Goal: Check status

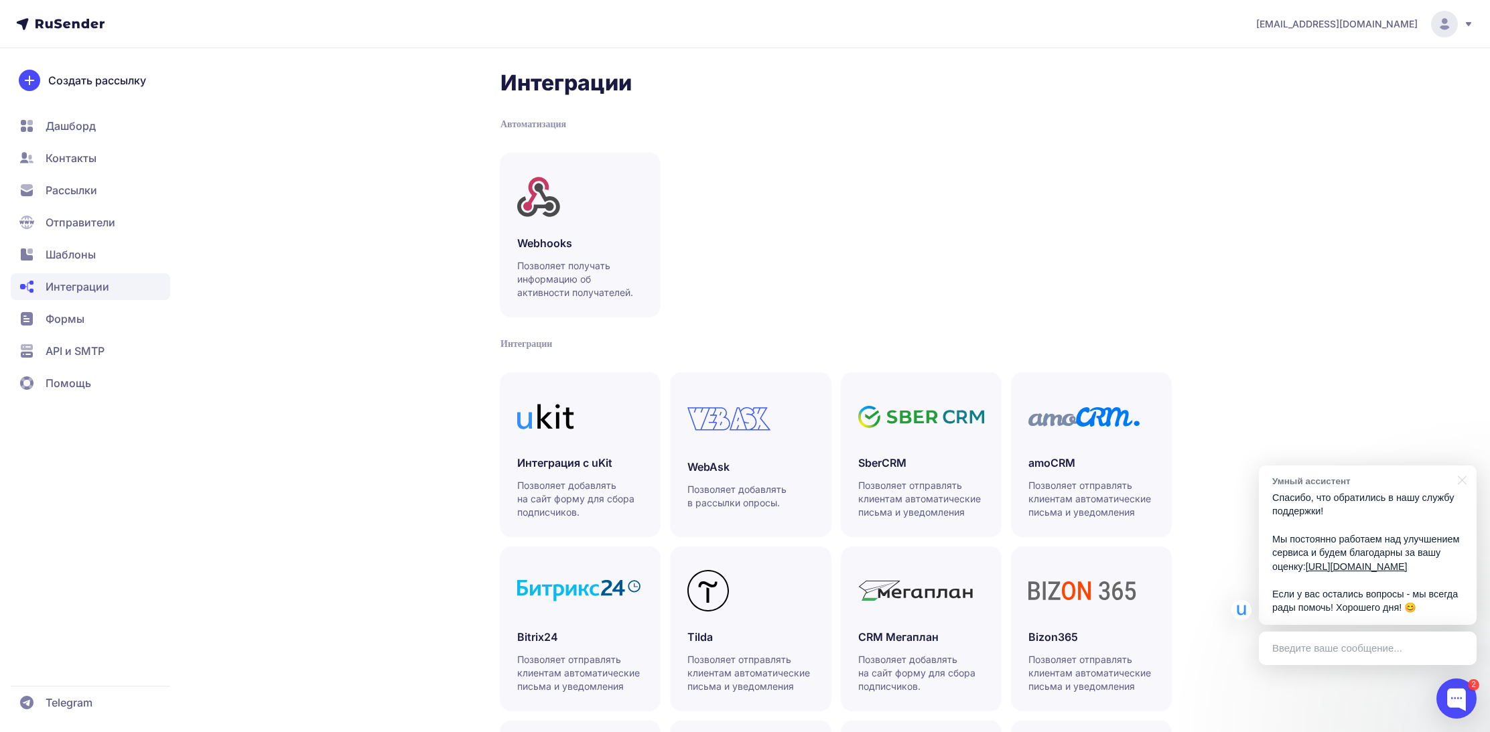
click at [77, 184] on span "Рассылки" at bounding box center [72, 190] width 52 height 16
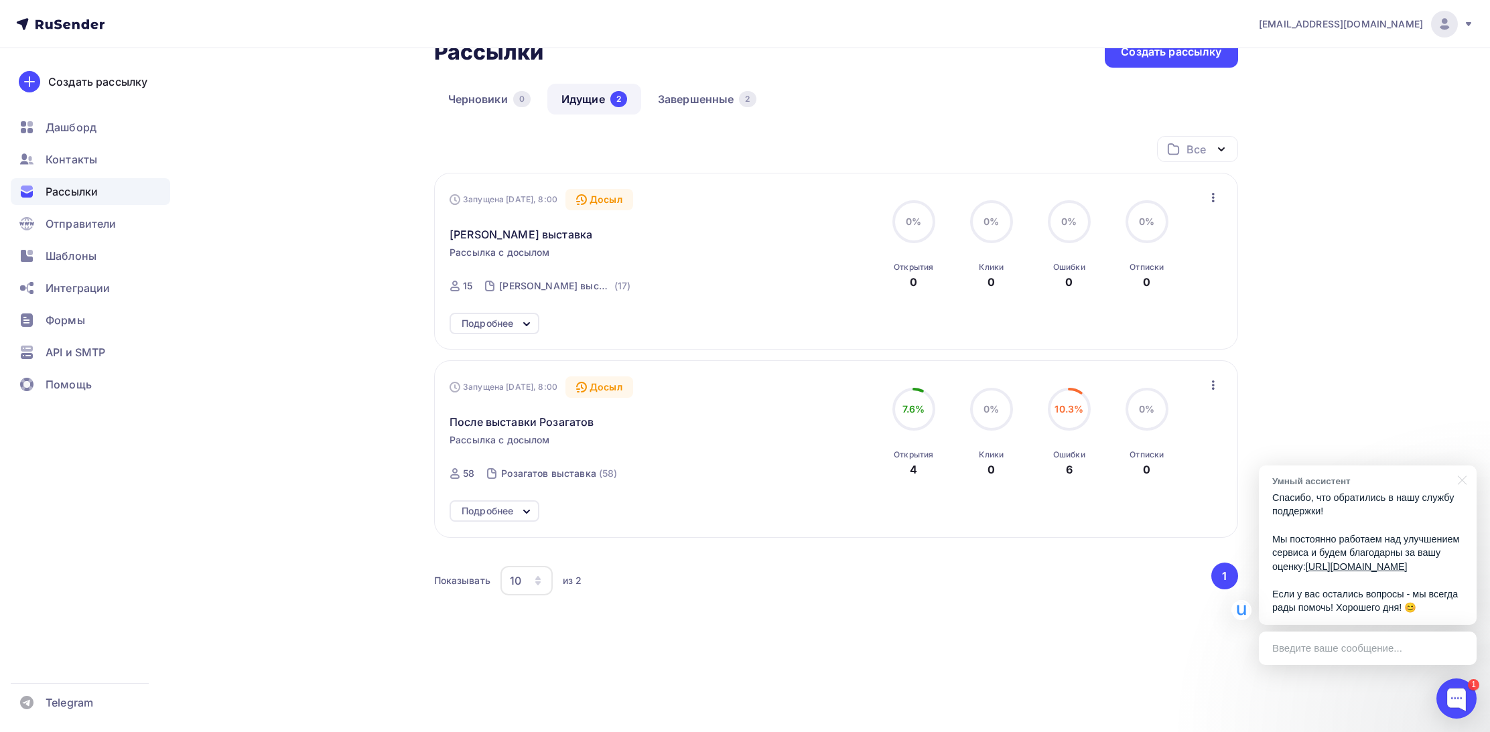
scroll to position [88, 0]
click at [524, 511] on icon at bounding box center [526, 512] width 16 height 16
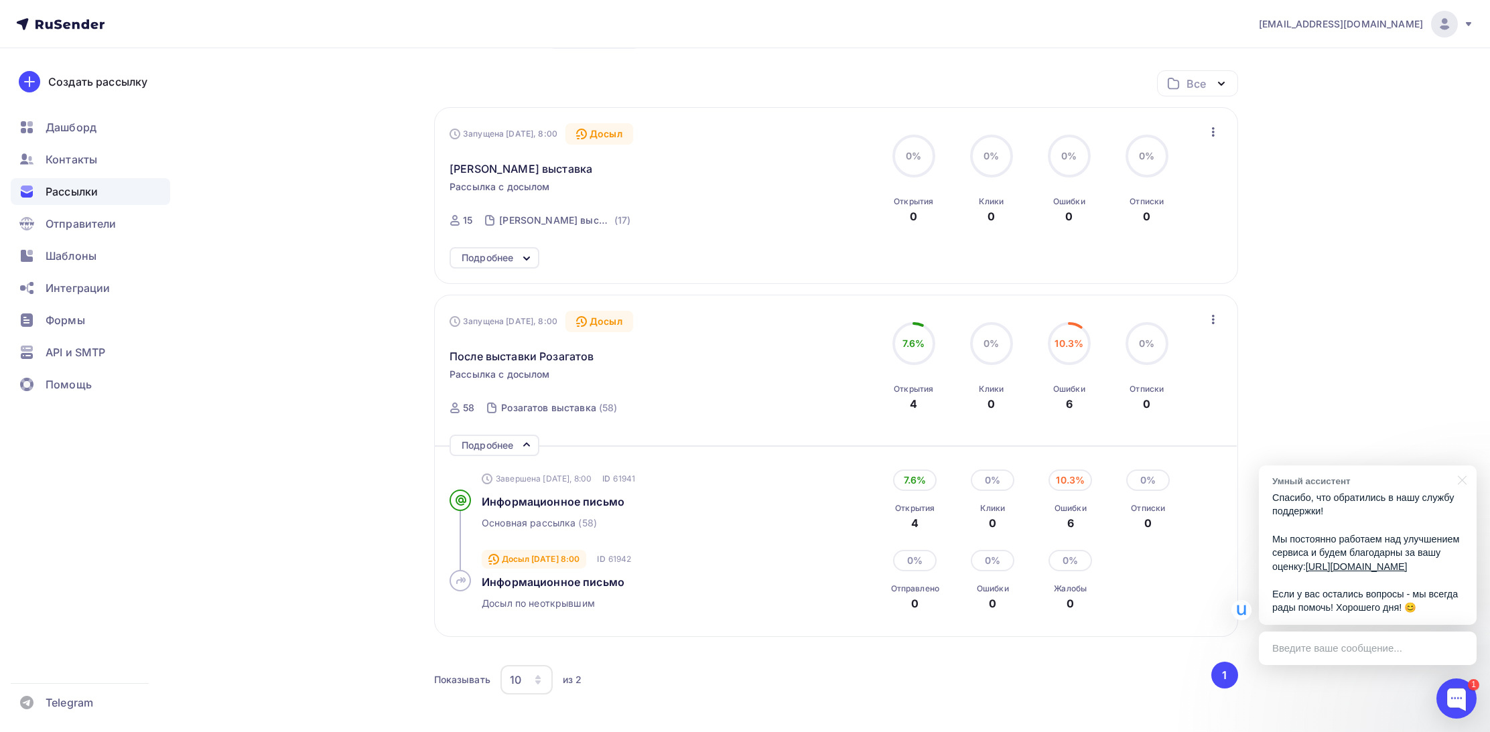
scroll to position [211, 0]
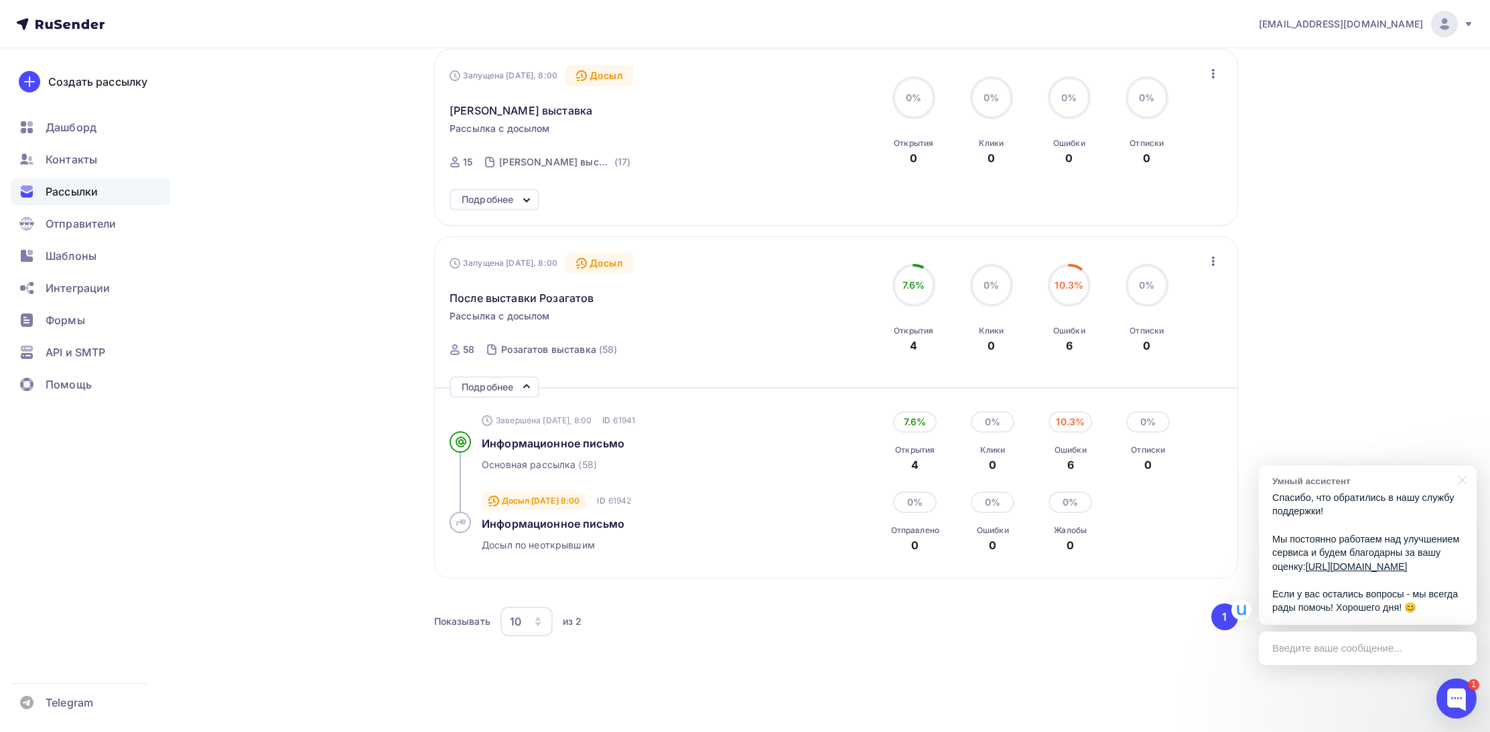
click at [1063, 425] on div "10.3%" at bounding box center [1070, 421] width 44 height 21
click at [1466, 467] on div at bounding box center [1459, 479] width 33 height 27
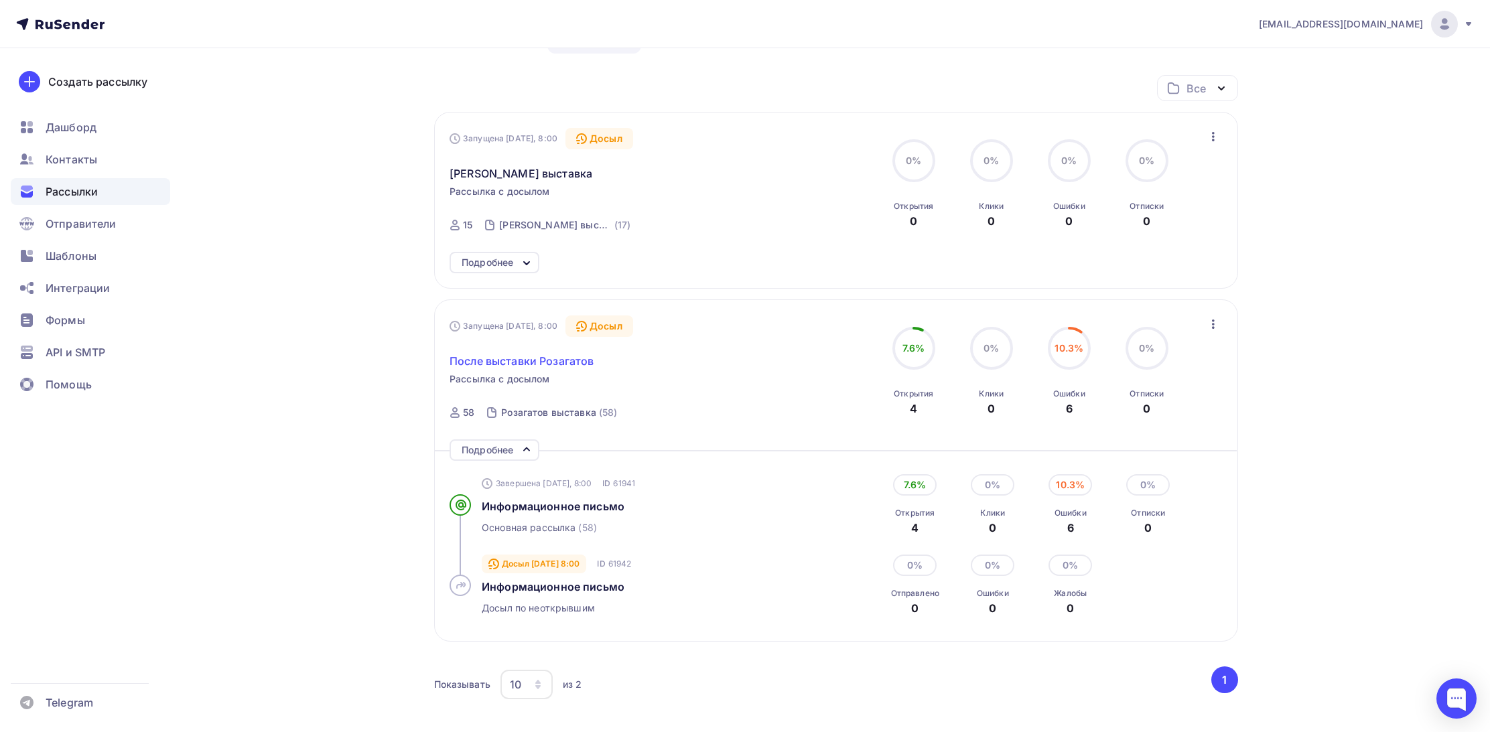
scroll to position [165, 0]
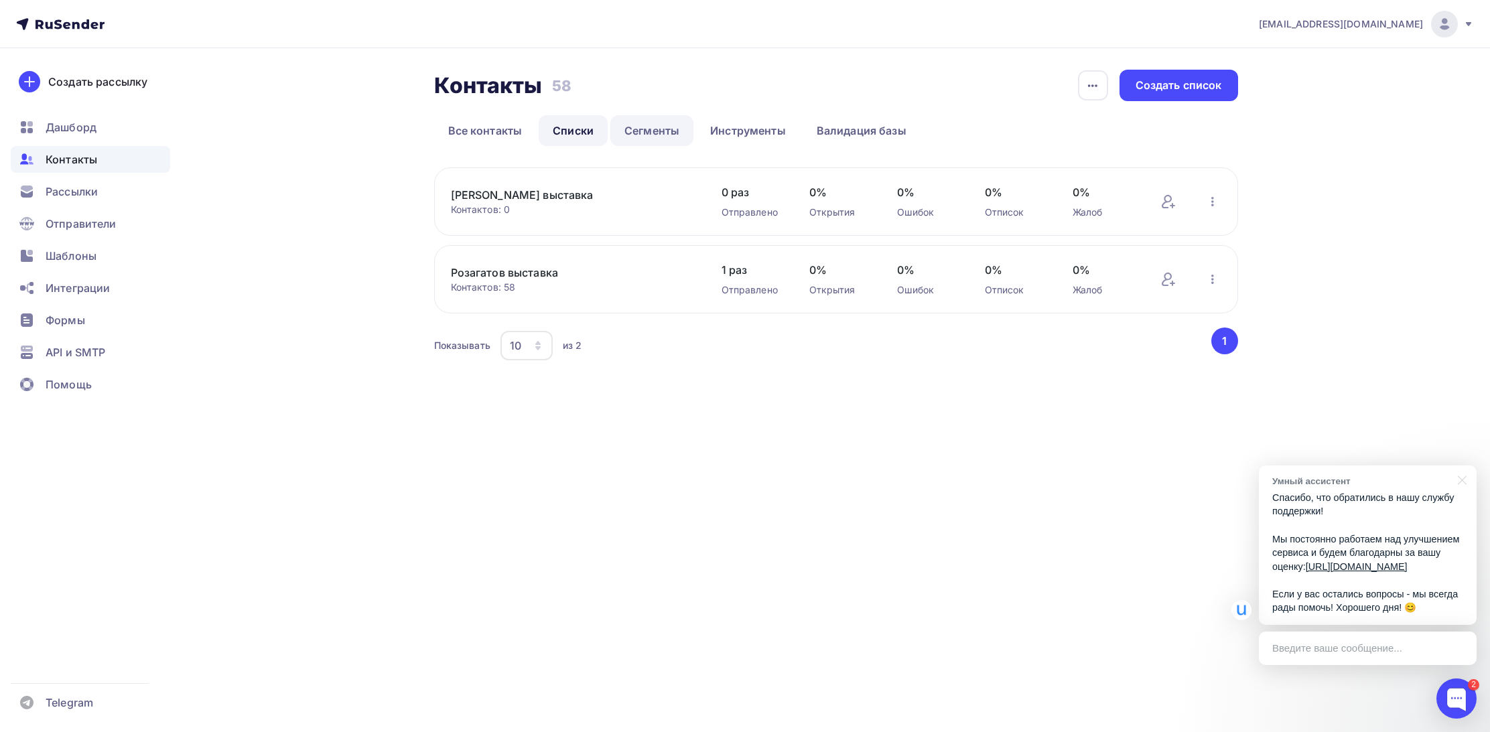
click at [652, 137] on link "Сегменты" at bounding box center [651, 130] width 83 height 31
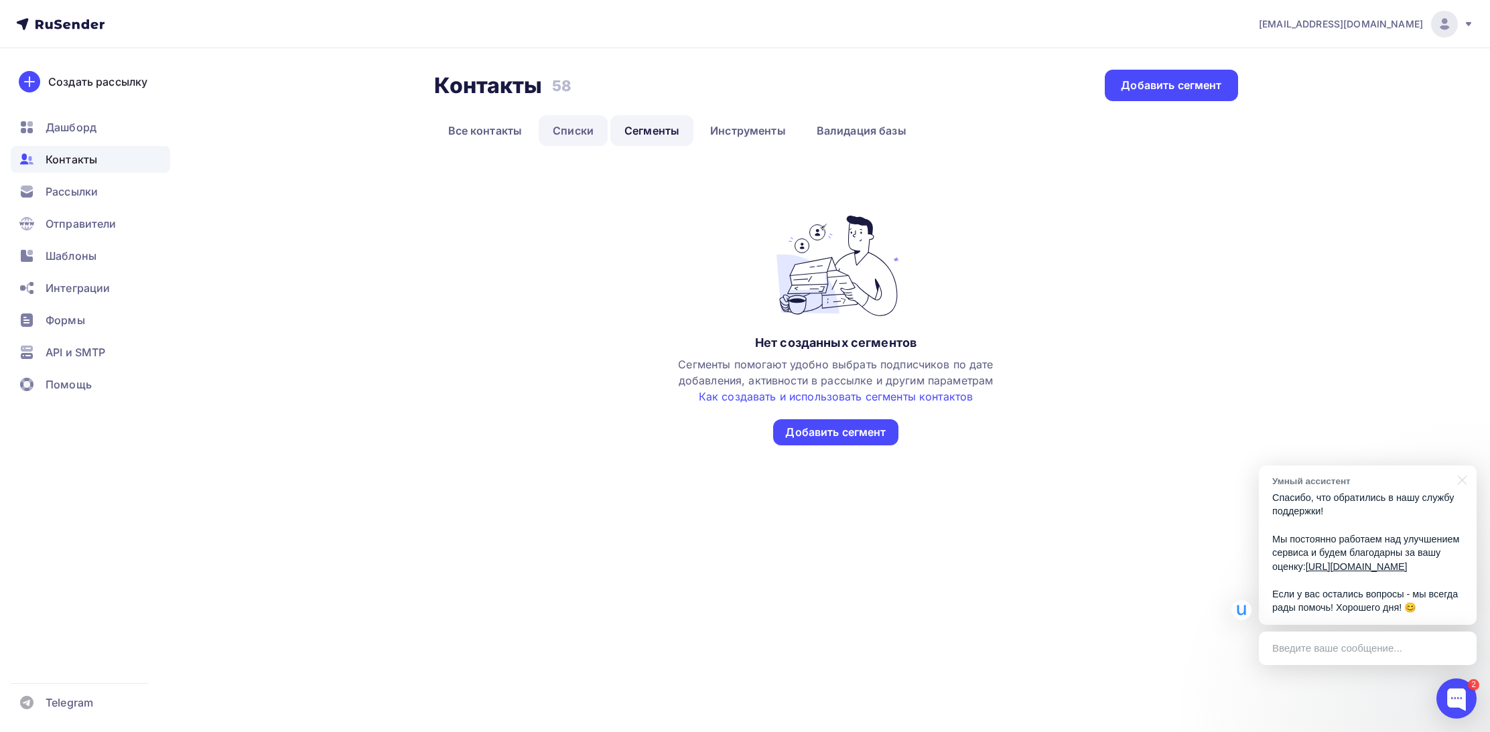
click at [583, 131] on link "Списки" at bounding box center [573, 130] width 69 height 31
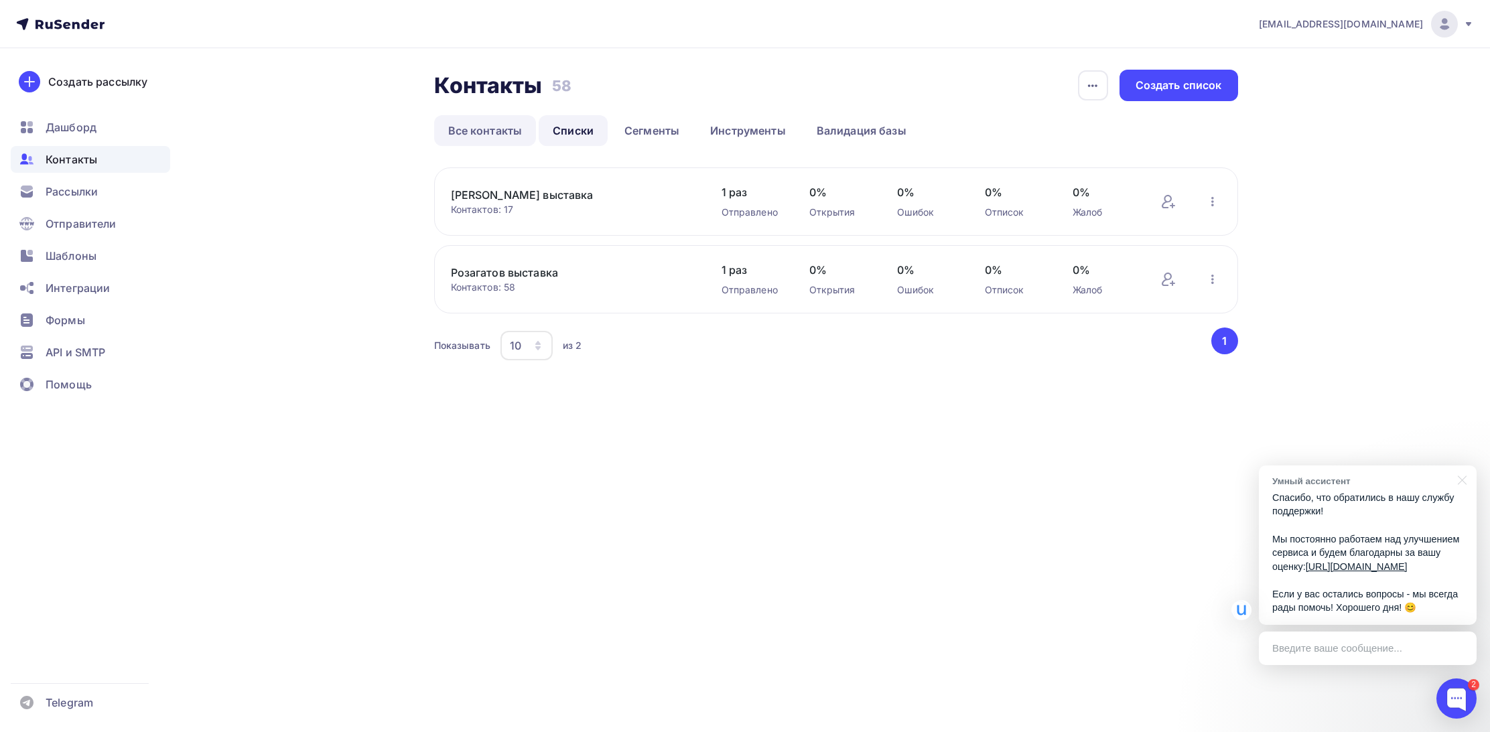
click at [497, 129] on link "Все контакты" at bounding box center [485, 130] width 102 height 31
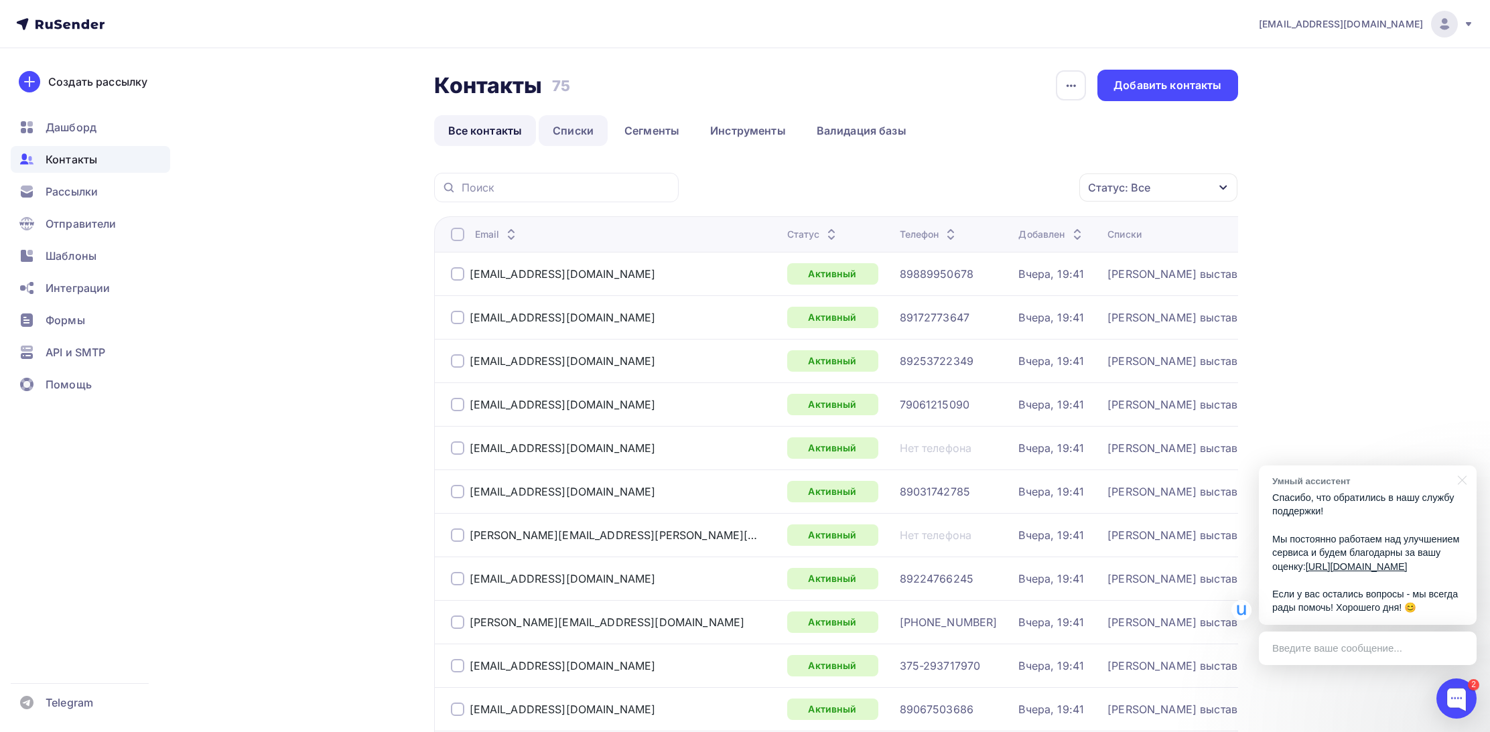
click at [566, 132] on link "Списки" at bounding box center [573, 130] width 69 height 31
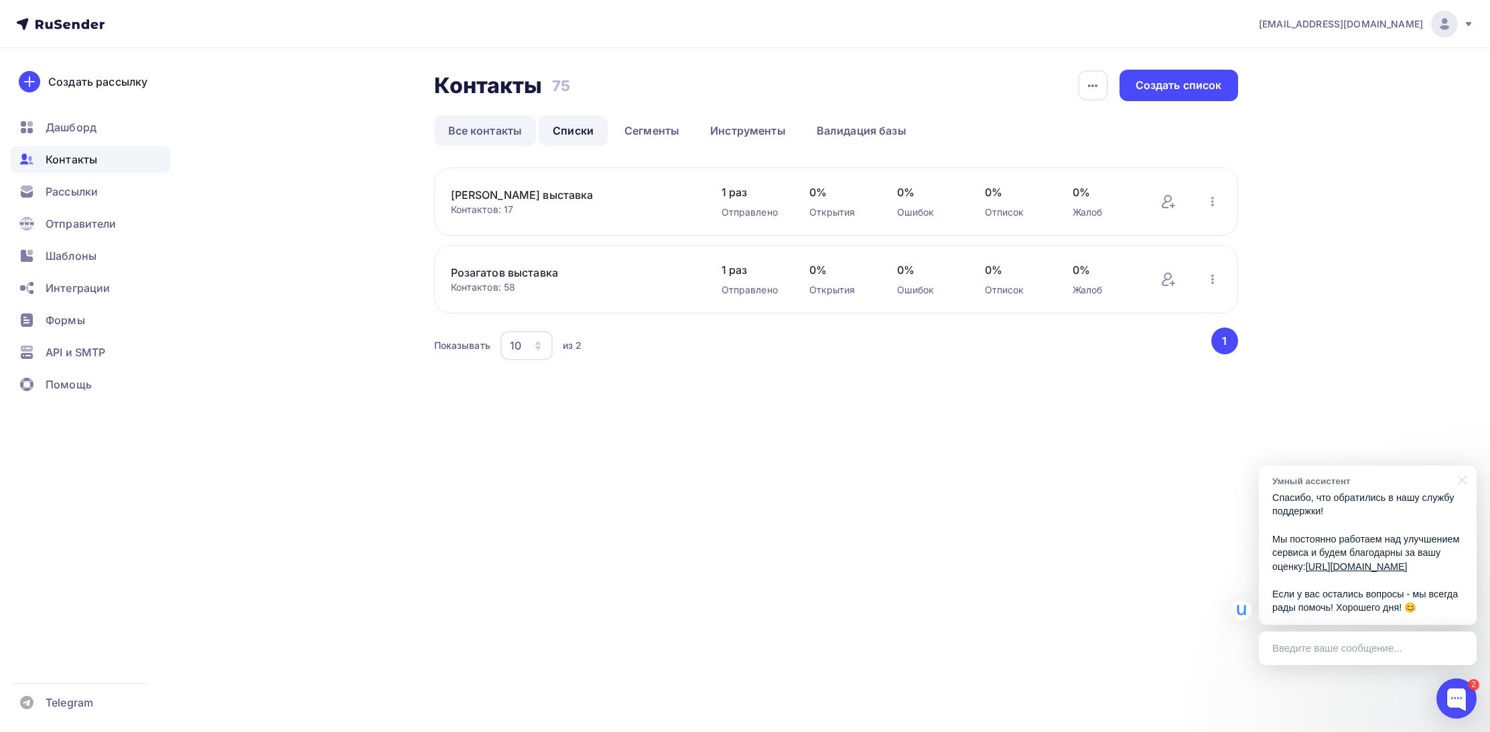
click at [501, 125] on link "Все контакты" at bounding box center [485, 130] width 102 height 31
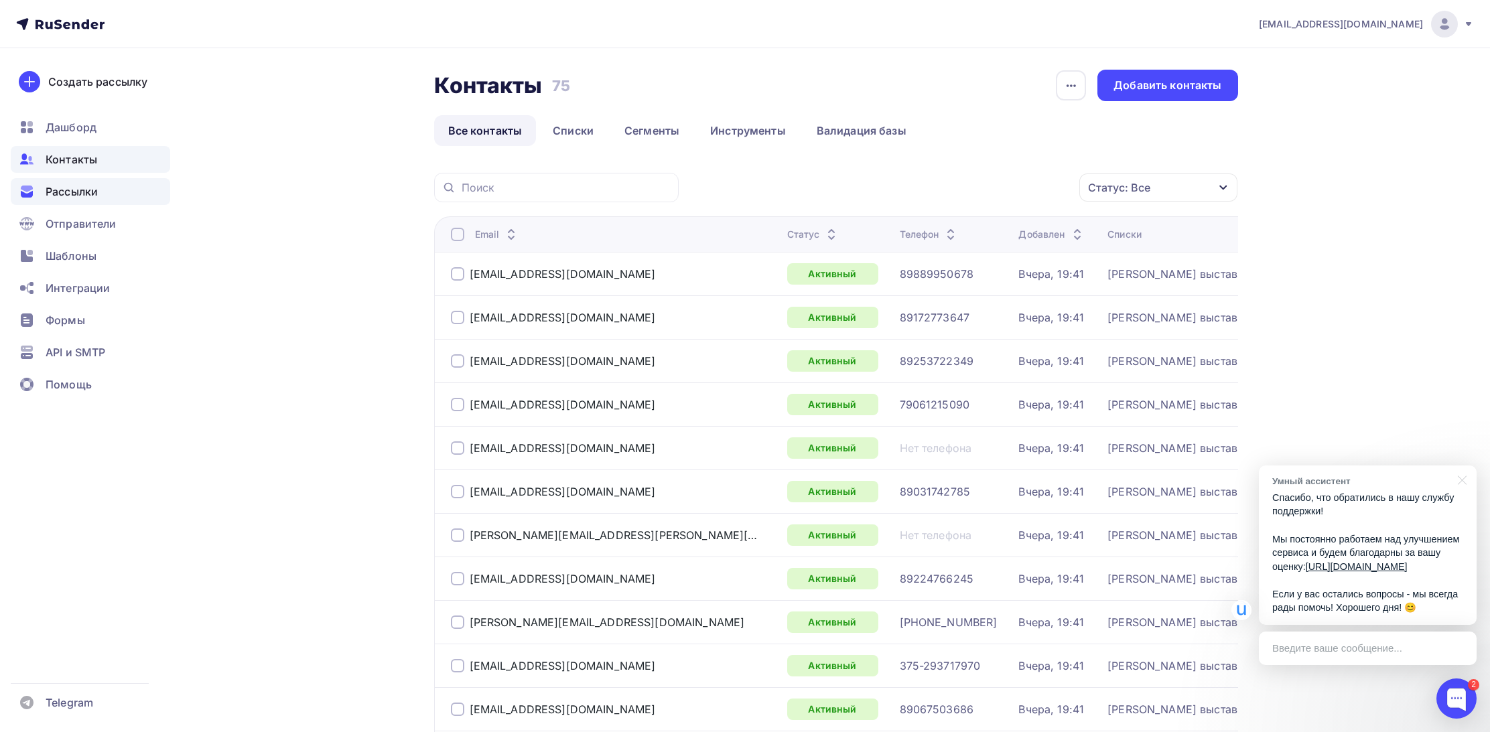
click at [67, 199] on span "Рассылки" at bounding box center [72, 192] width 52 height 16
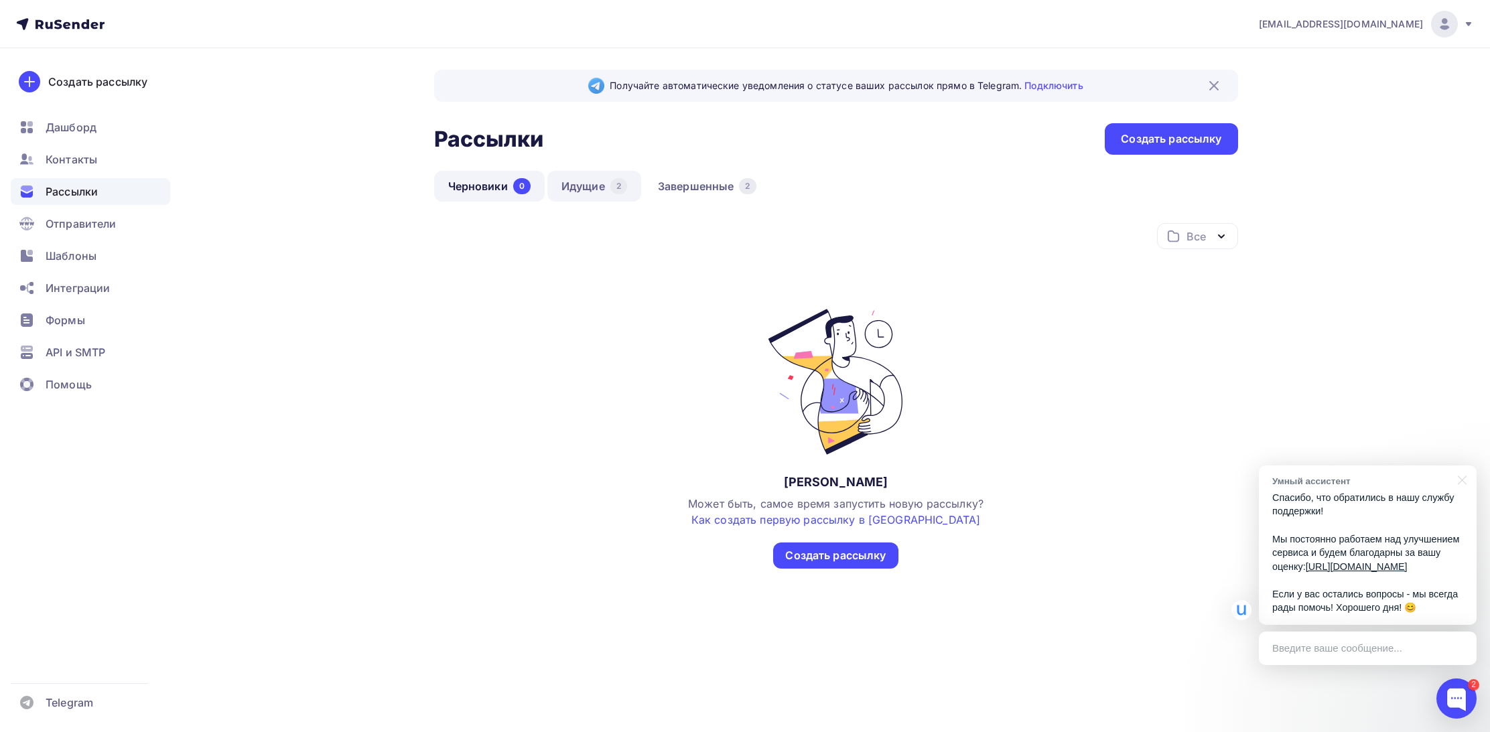
click at [587, 190] on link "Идущие 2" at bounding box center [594, 186] width 94 height 31
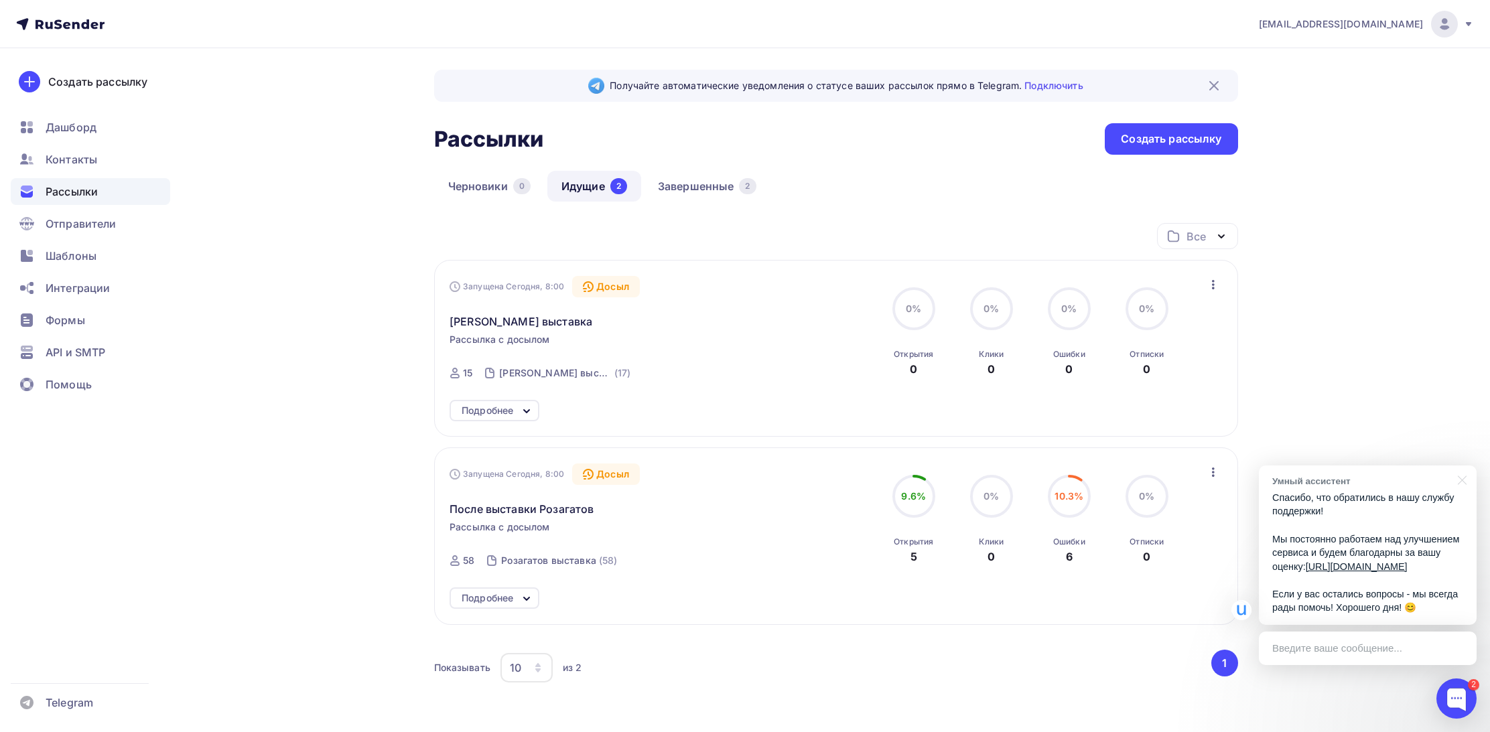
click at [1067, 505] on circle at bounding box center [1069, 496] width 40 height 40
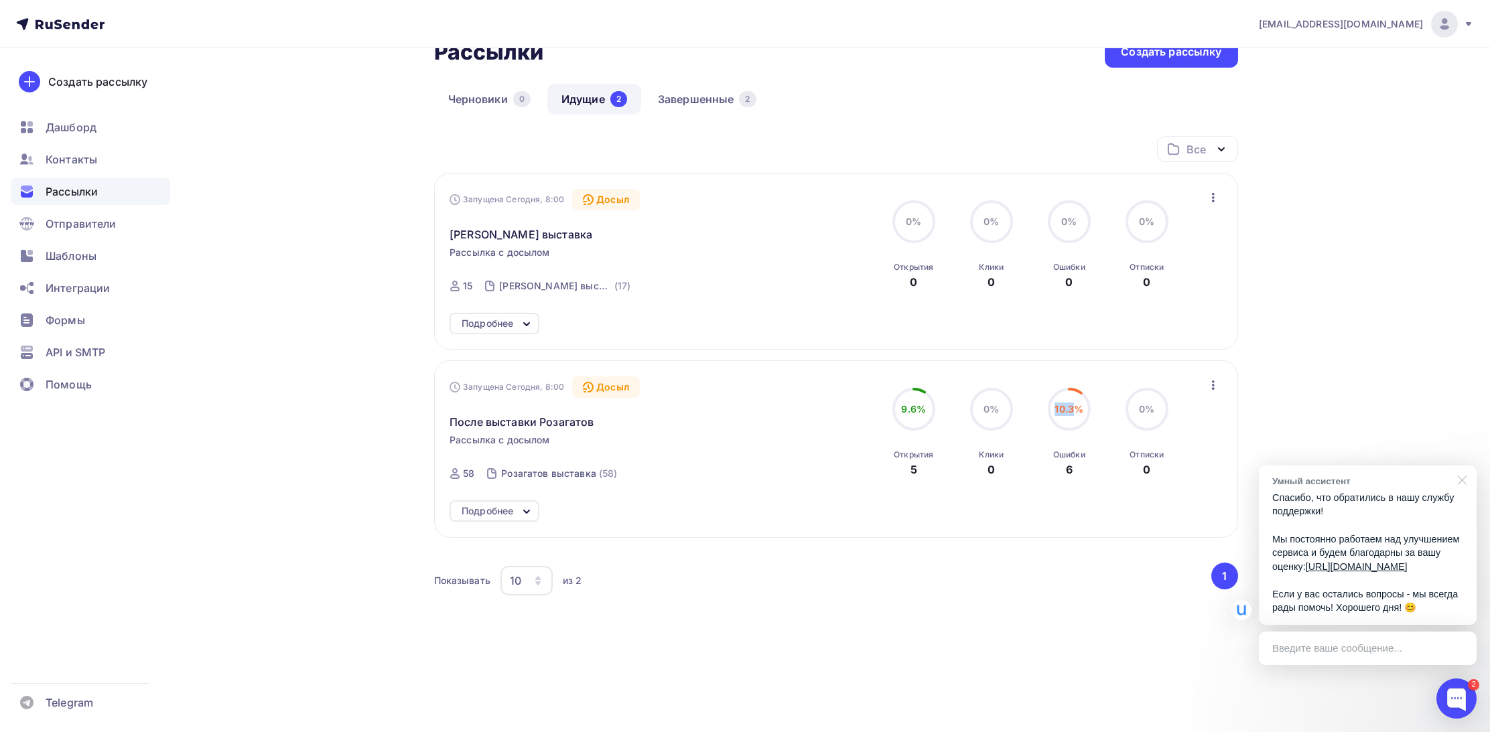
scroll to position [88, 0]
click at [1464, 466] on div at bounding box center [1459, 479] width 33 height 27
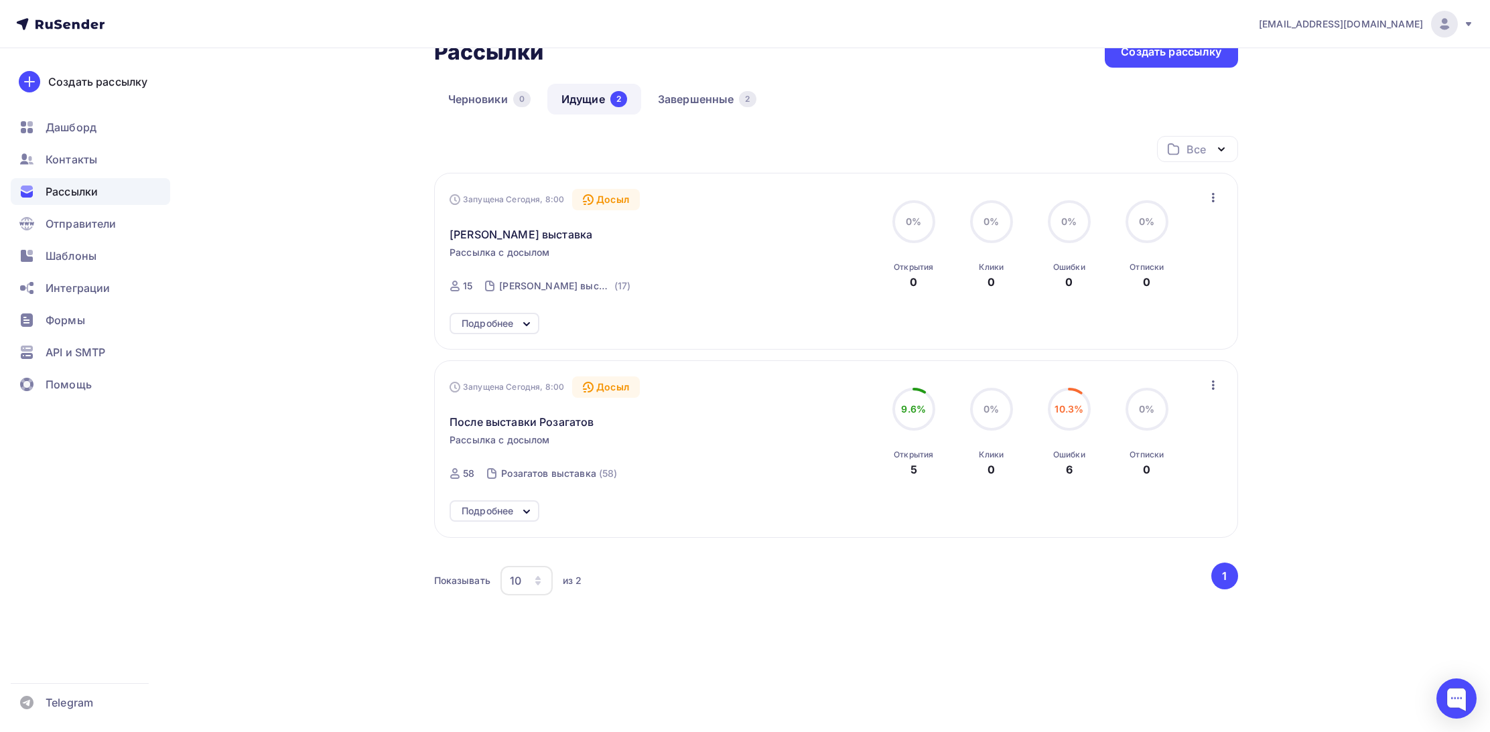
scroll to position [88, 0]
click at [1067, 456] on div "Ошибки" at bounding box center [1069, 454] width 32 height 11
click at [1210, 381] on icon "button" at bounding box center [1213, 385] width 16 height 16
click at [948, 506] on div "Подробнее" at bounding box center [835, 510] width 772 height 21
click at [509, 512] on div "Подробнее" at bounding box center [487, 511] width 52 height 16
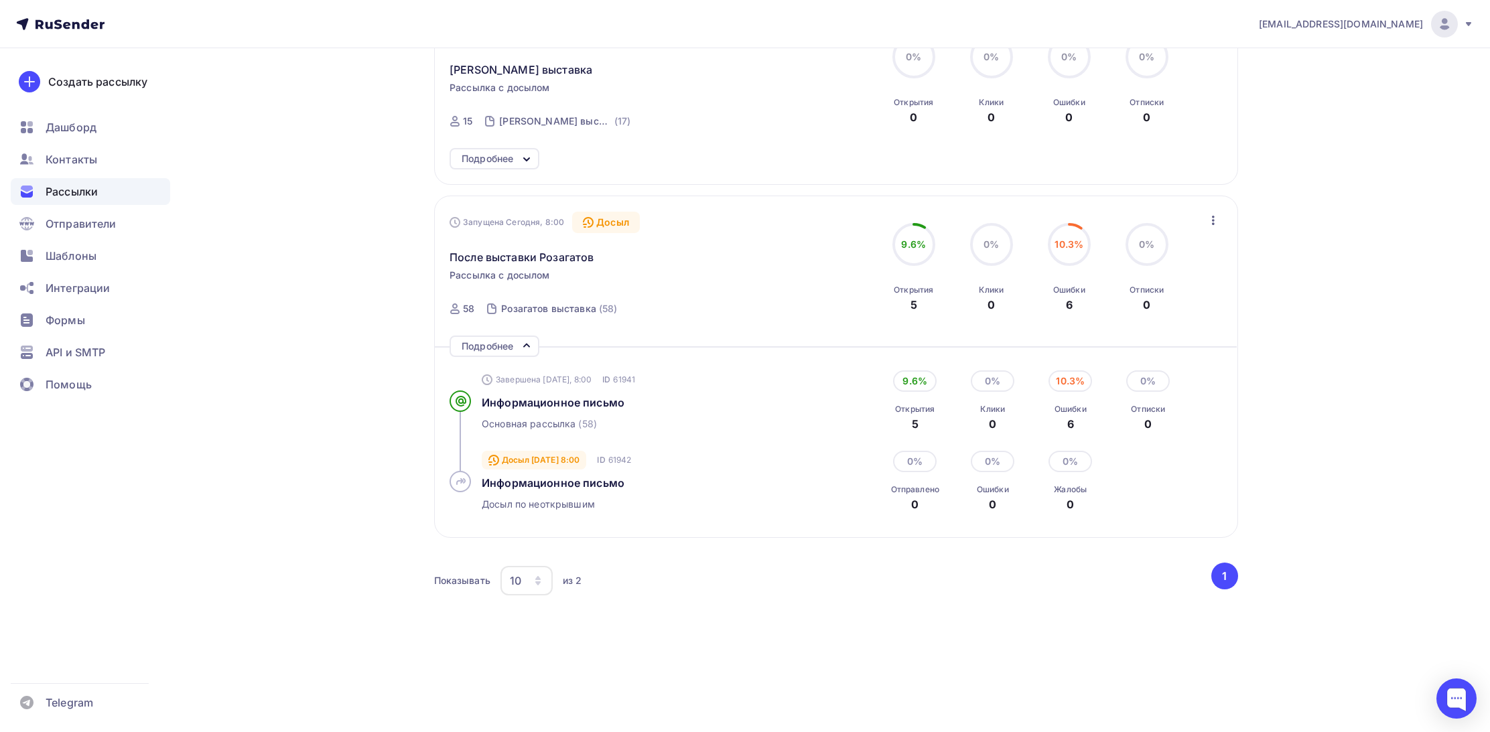
scroll to position [253, 0]
click at [1076, 382] on div "10.3%" at bounding box center [1070, 380] width 44 height 21
click at [1071, 409] on div "Ошибки" at bounding box center [1070, 409] width 32 height 11
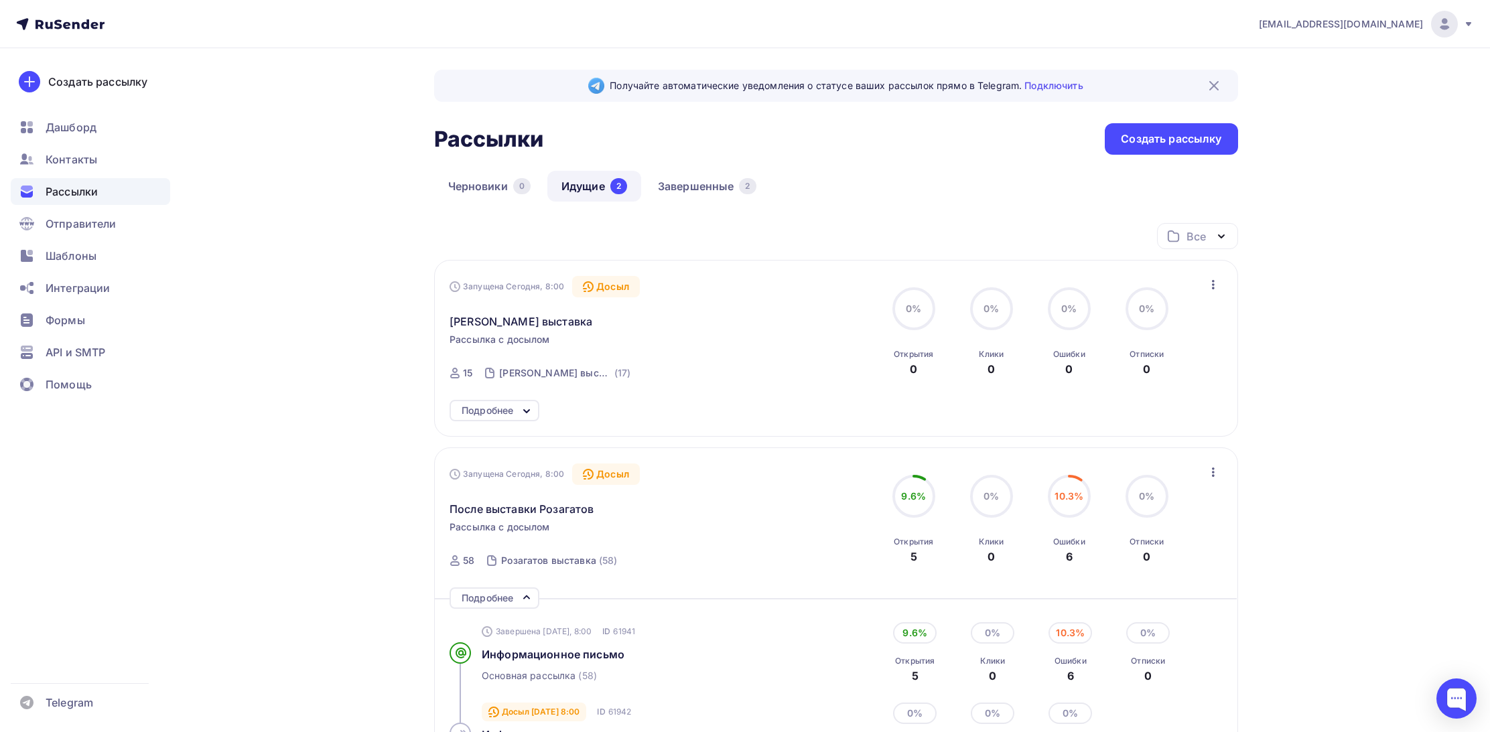
scroll to position [0, 0]
click at [703, 188] on link "Завершенные 2" at bounding box center [707, 186] width 127 height 31
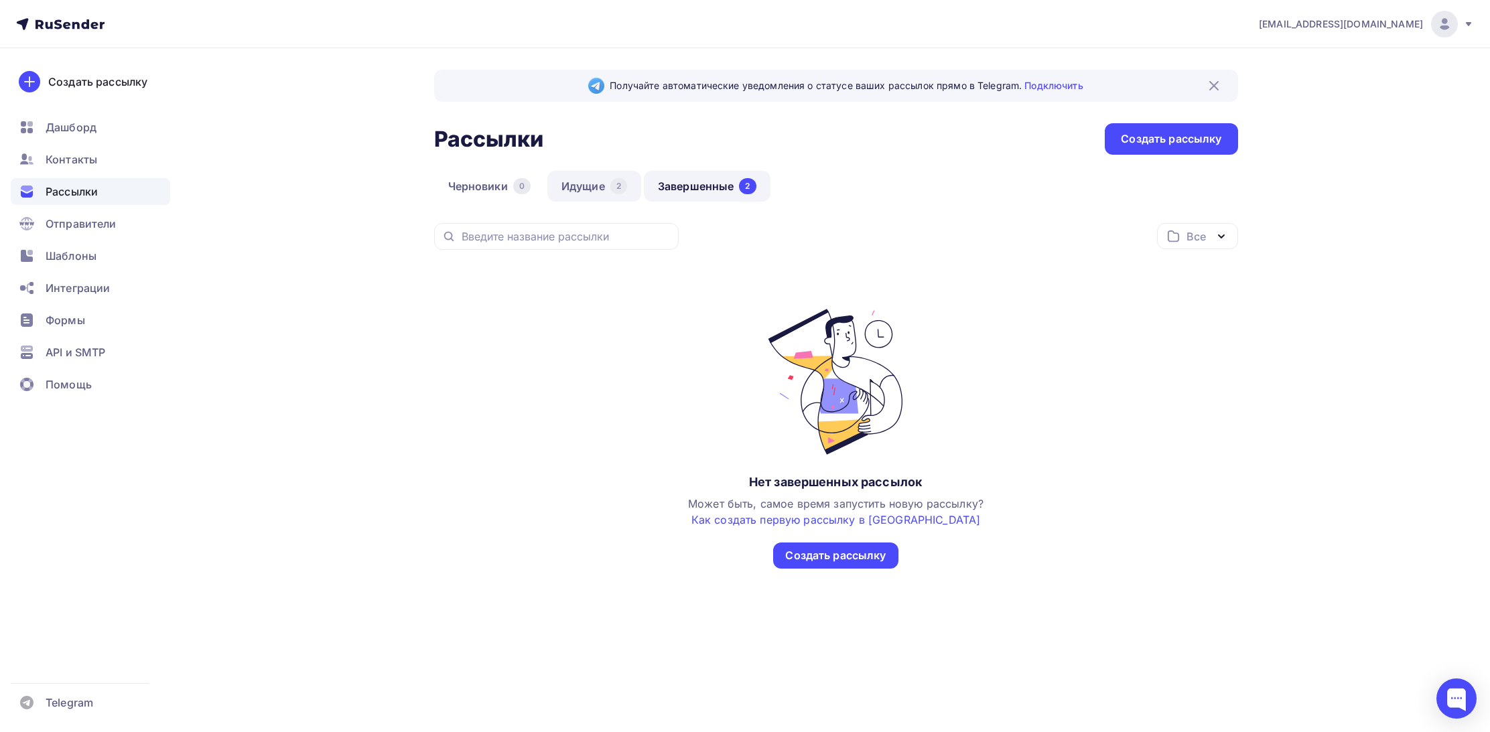
click at [610, 184] on link "Идущие 2" at bounding box center [594, 186] width 94 height 31
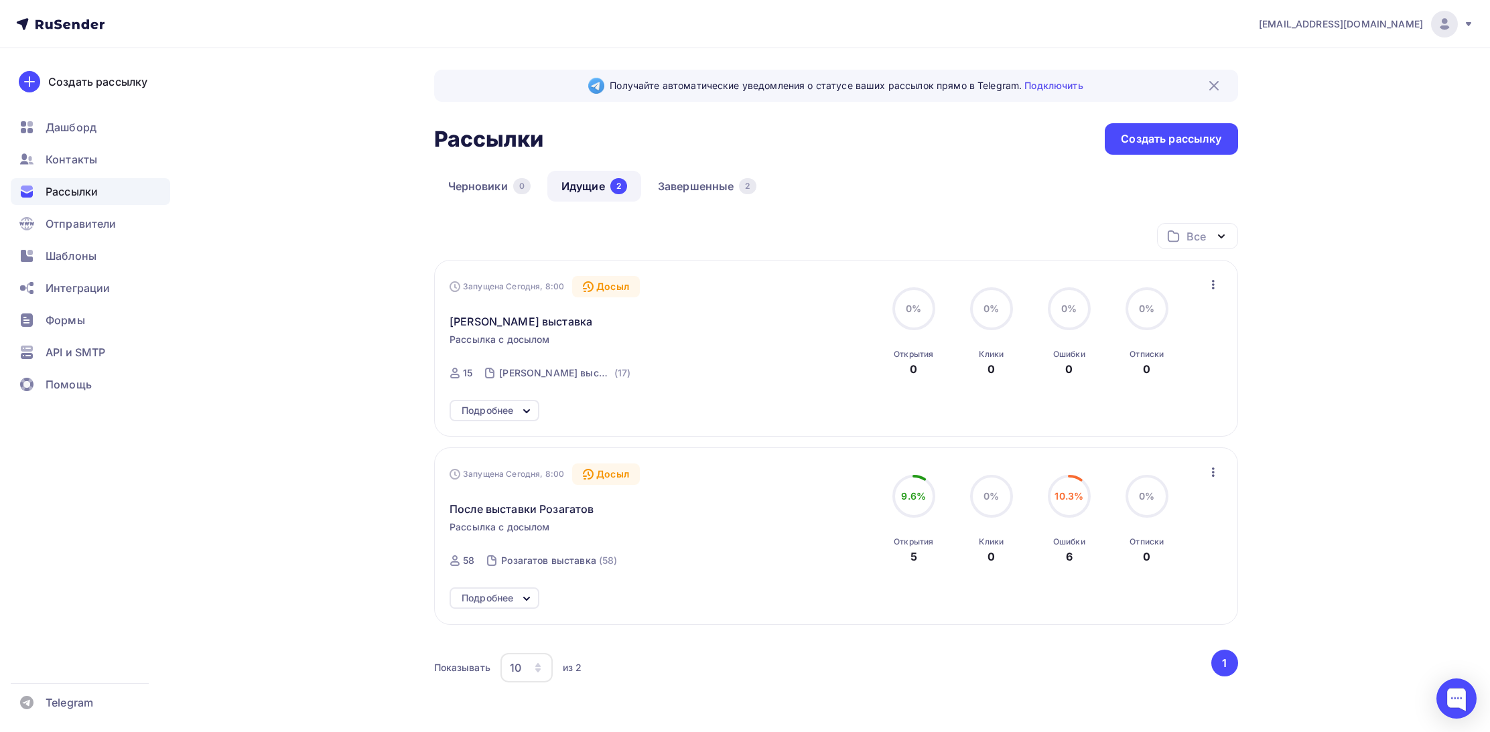
click at [348, 168] on div "Получайте автоматические уведомления о статусе ваших рассылок прямо в Telegram.…" at bounding box center [745, 433] width 1098 height 771
